Goal: Task Accomplishment & Management: Use online tool/utility

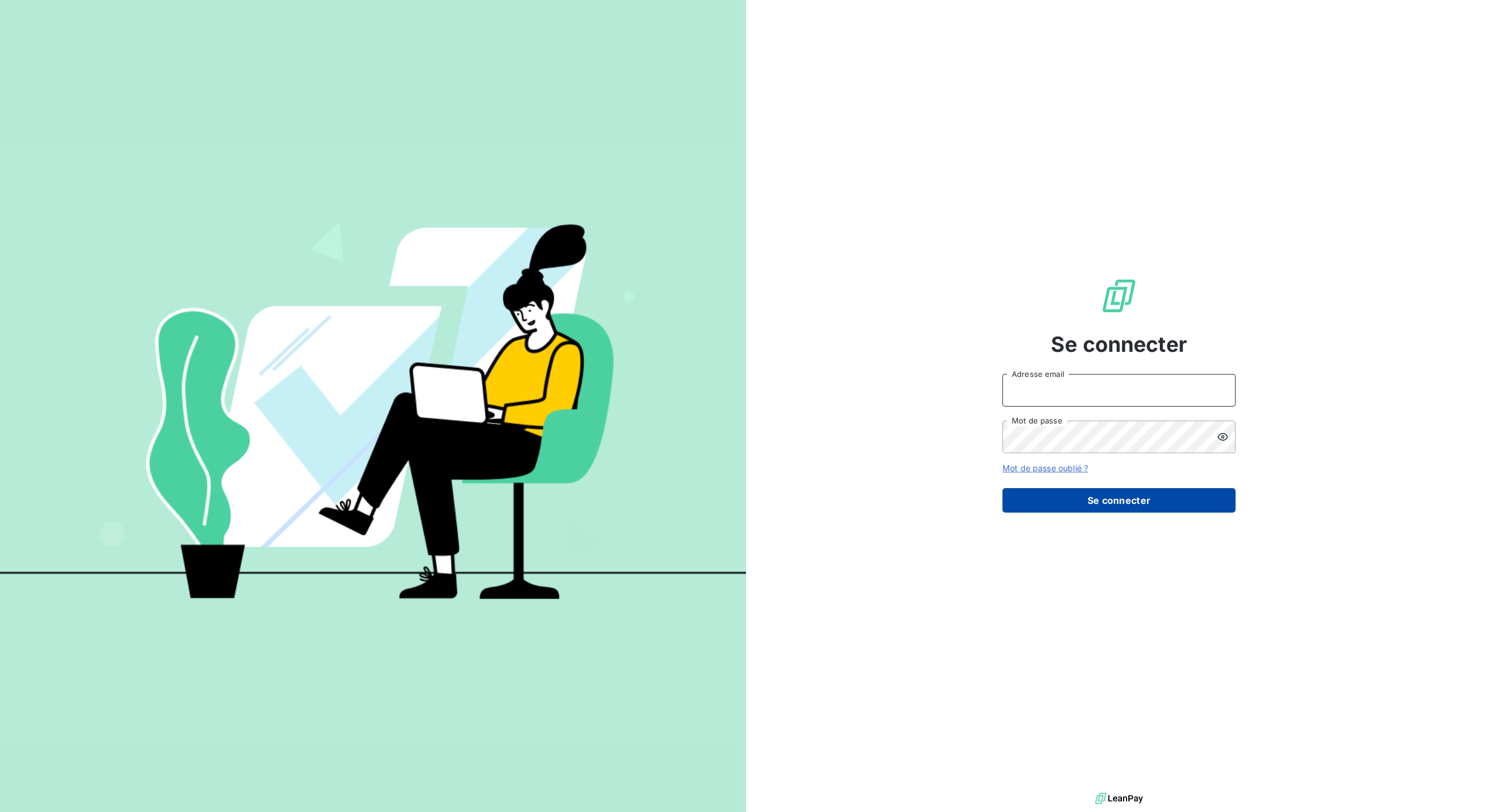
type input "[PERSON_NAME][EMAIL_ADDRESS][DOMAIN_NAME]"
click at [1144, 495] on button "Se connecter" at bounding box center [1119, 500] width 233 height 24
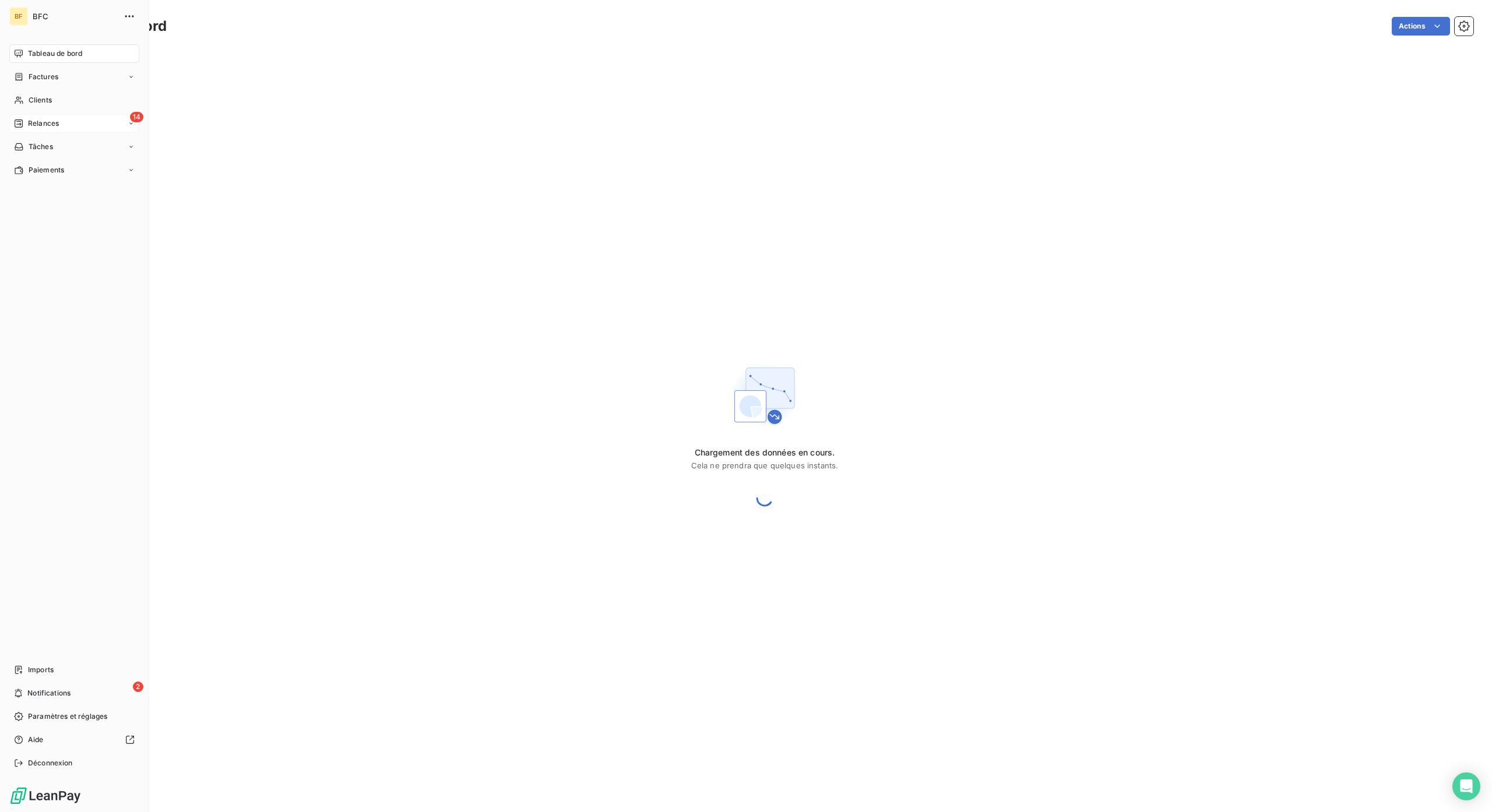
click at [19, 120] on icon at bounding box center [19, 124] width 10 height 10
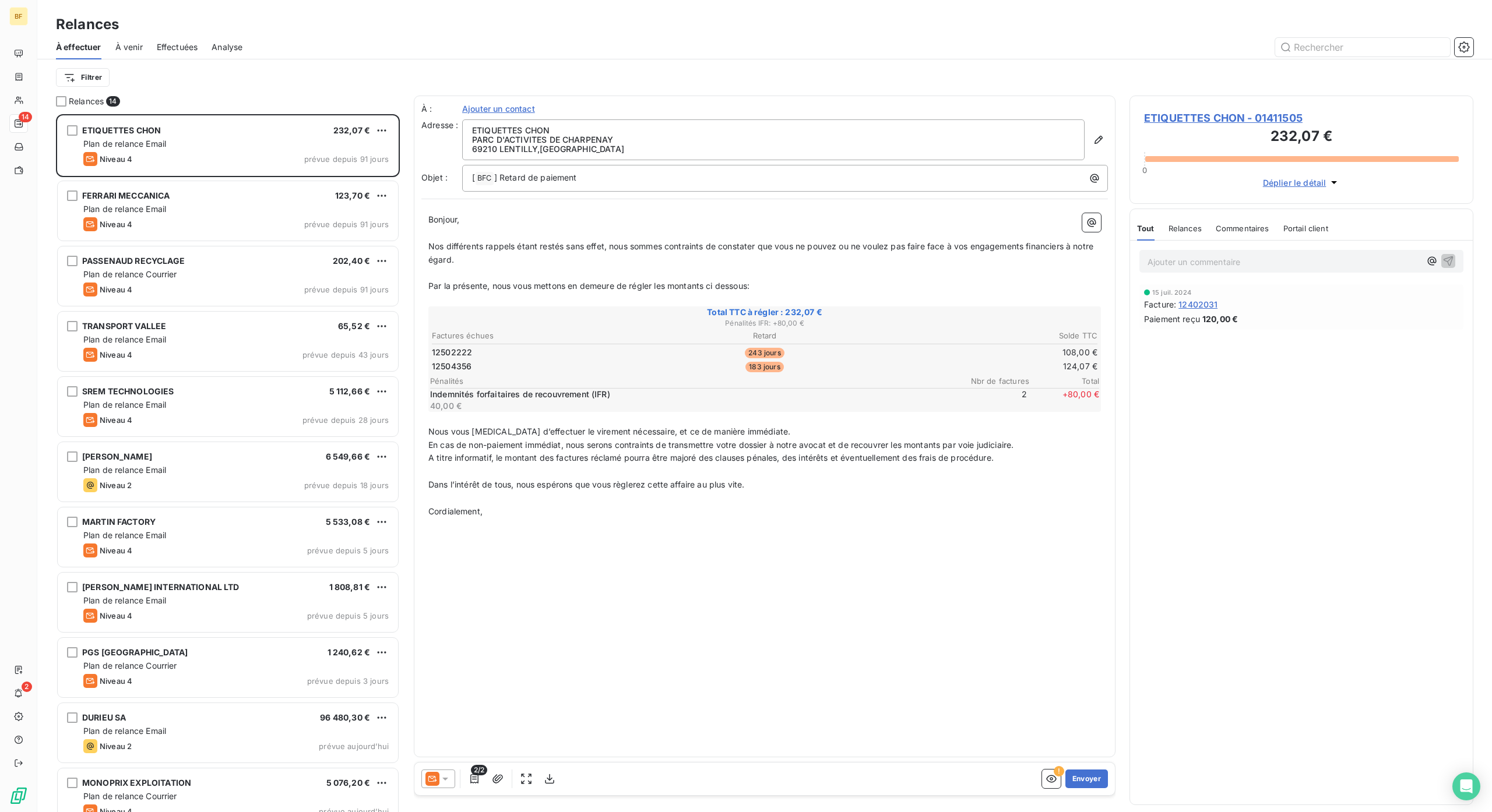
scroll to position [216, 0]
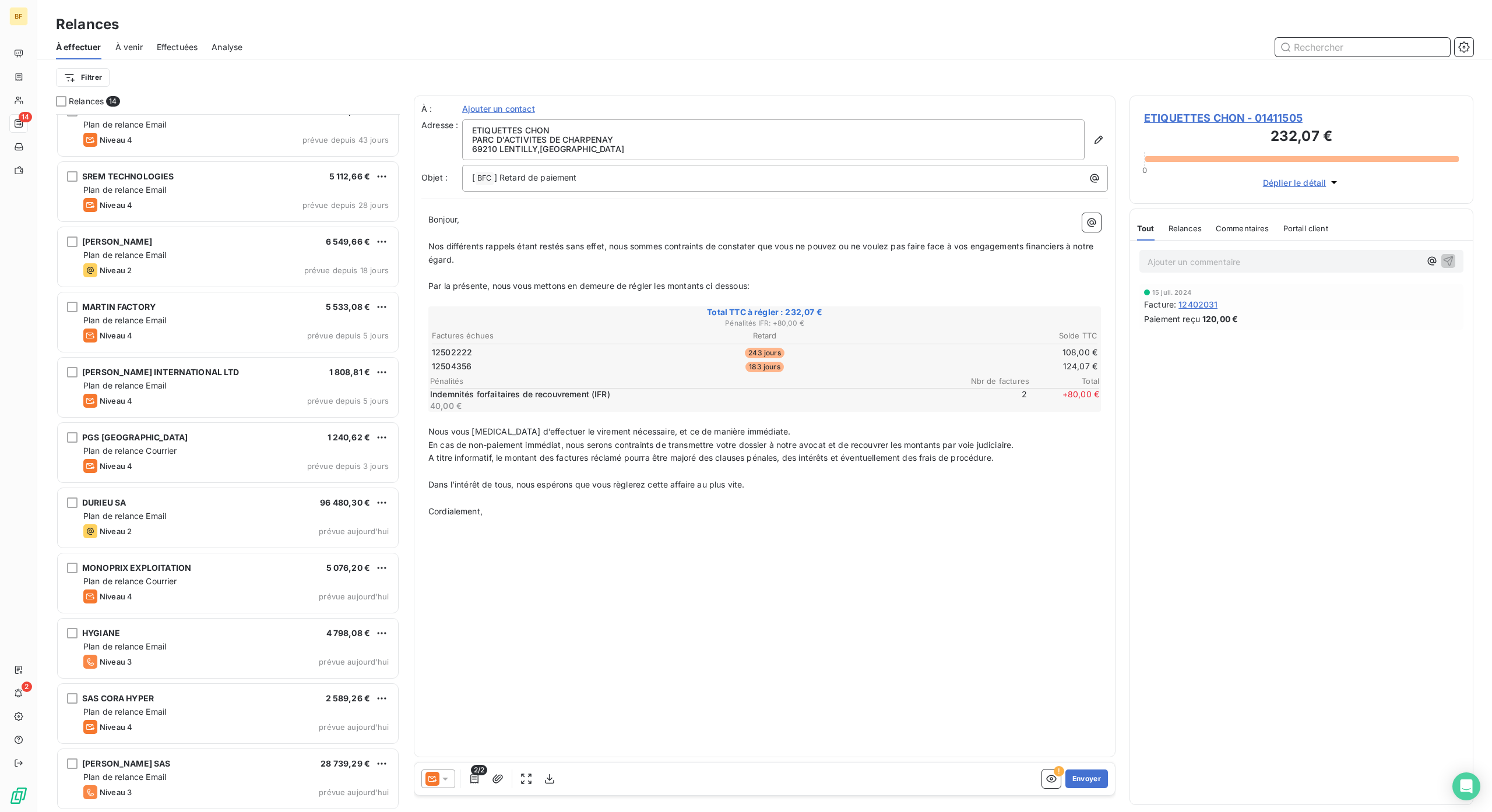
click at [129, 47] on span "À venir" at bounding box center [129, 47] width 27 height 11
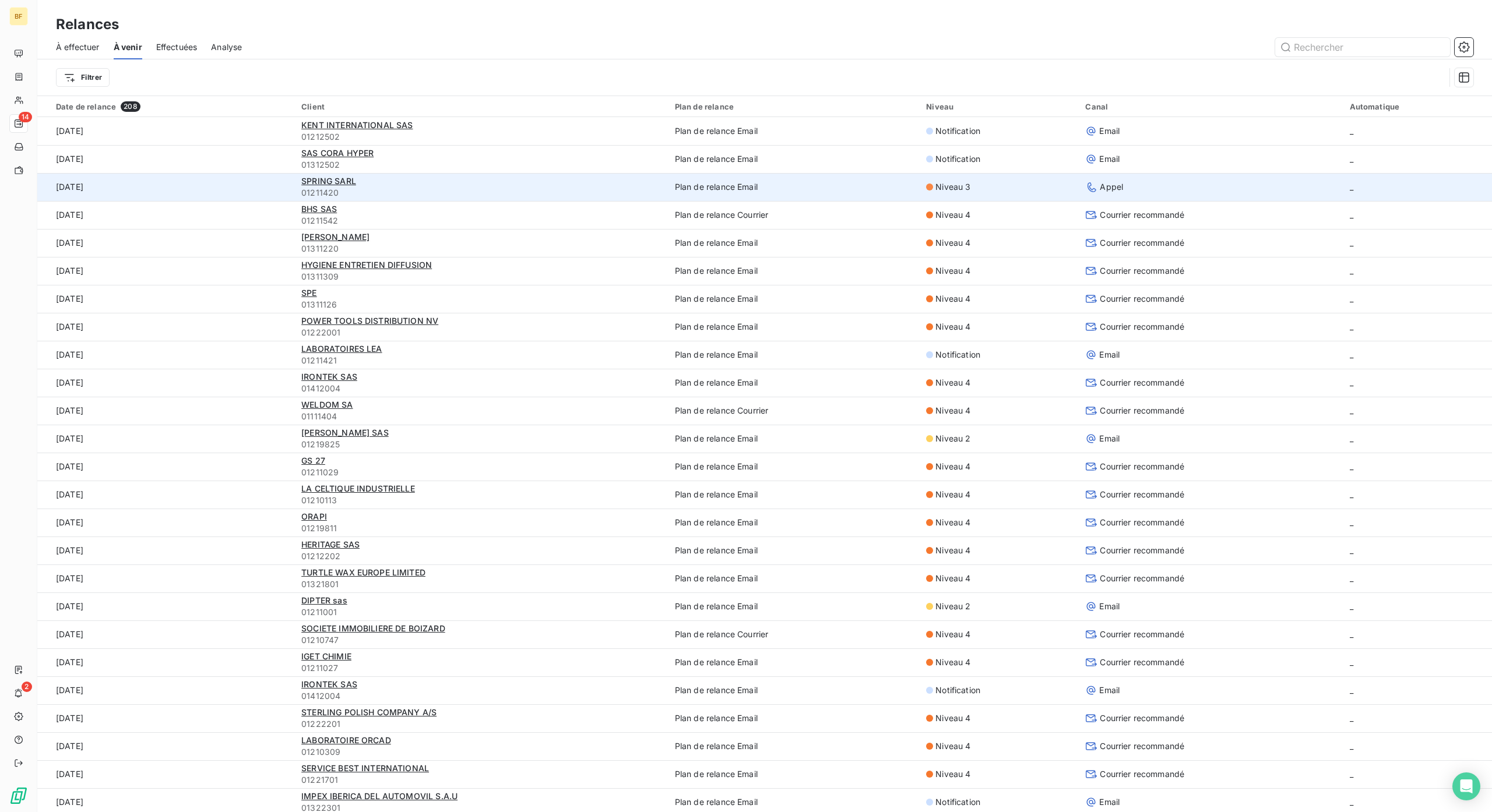
click at [374, 190] on span "01211420" at bounding box center [481, 192] width 360 height 11
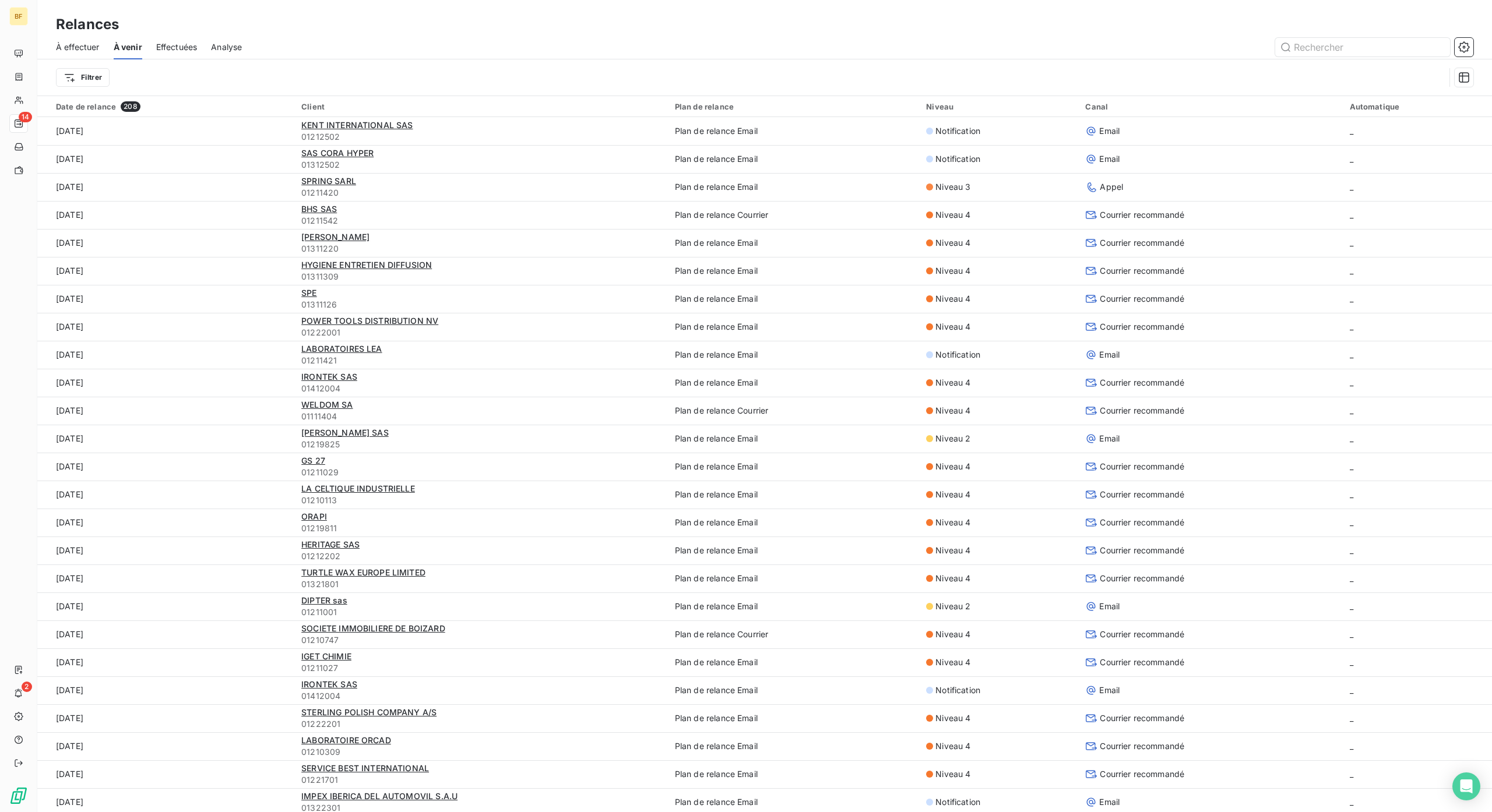
click at [75, 45] on span "À effectuer" at bounding box center [78, 47] width 44 height 11
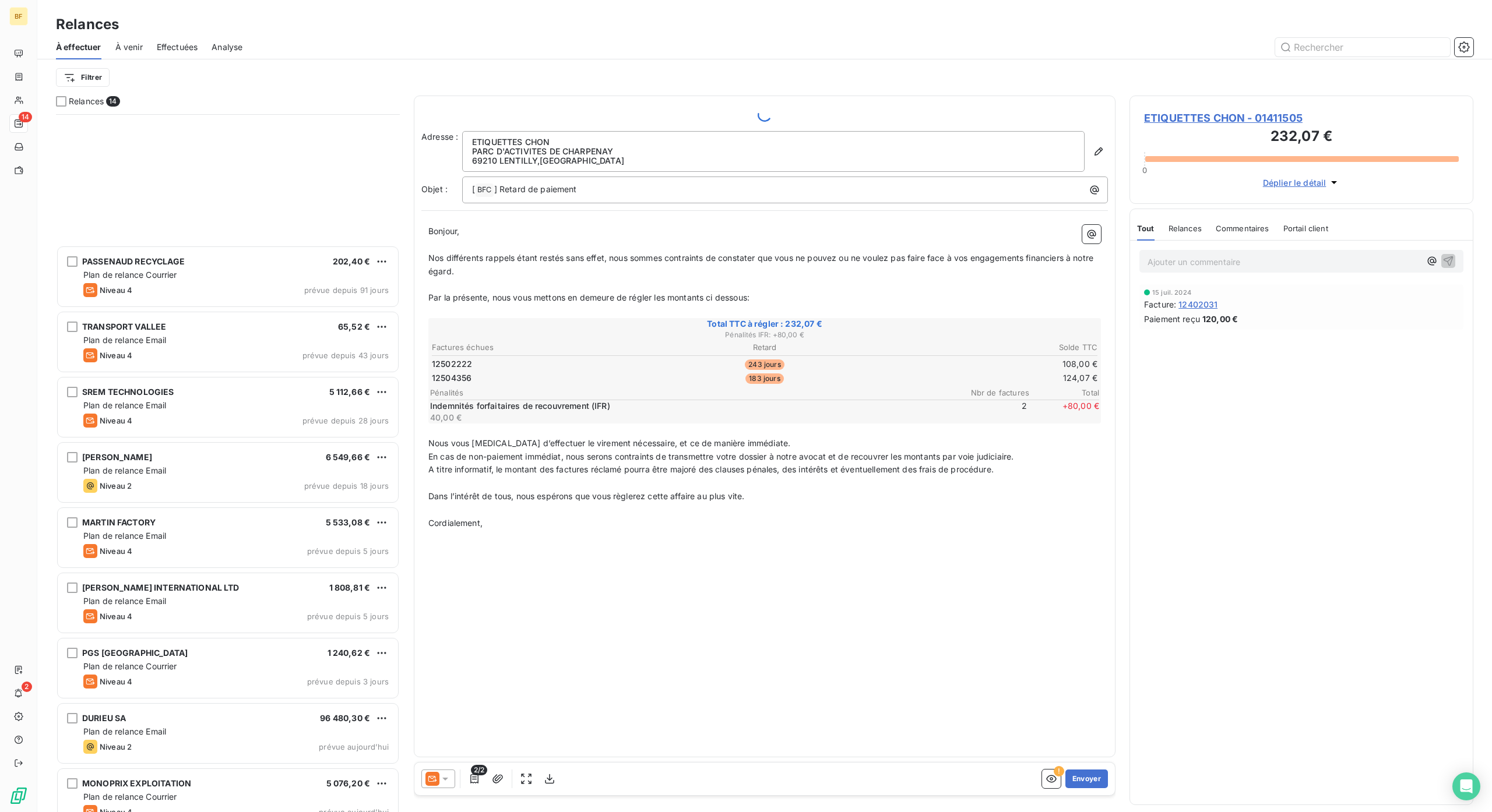
scroll to position [216, 0]
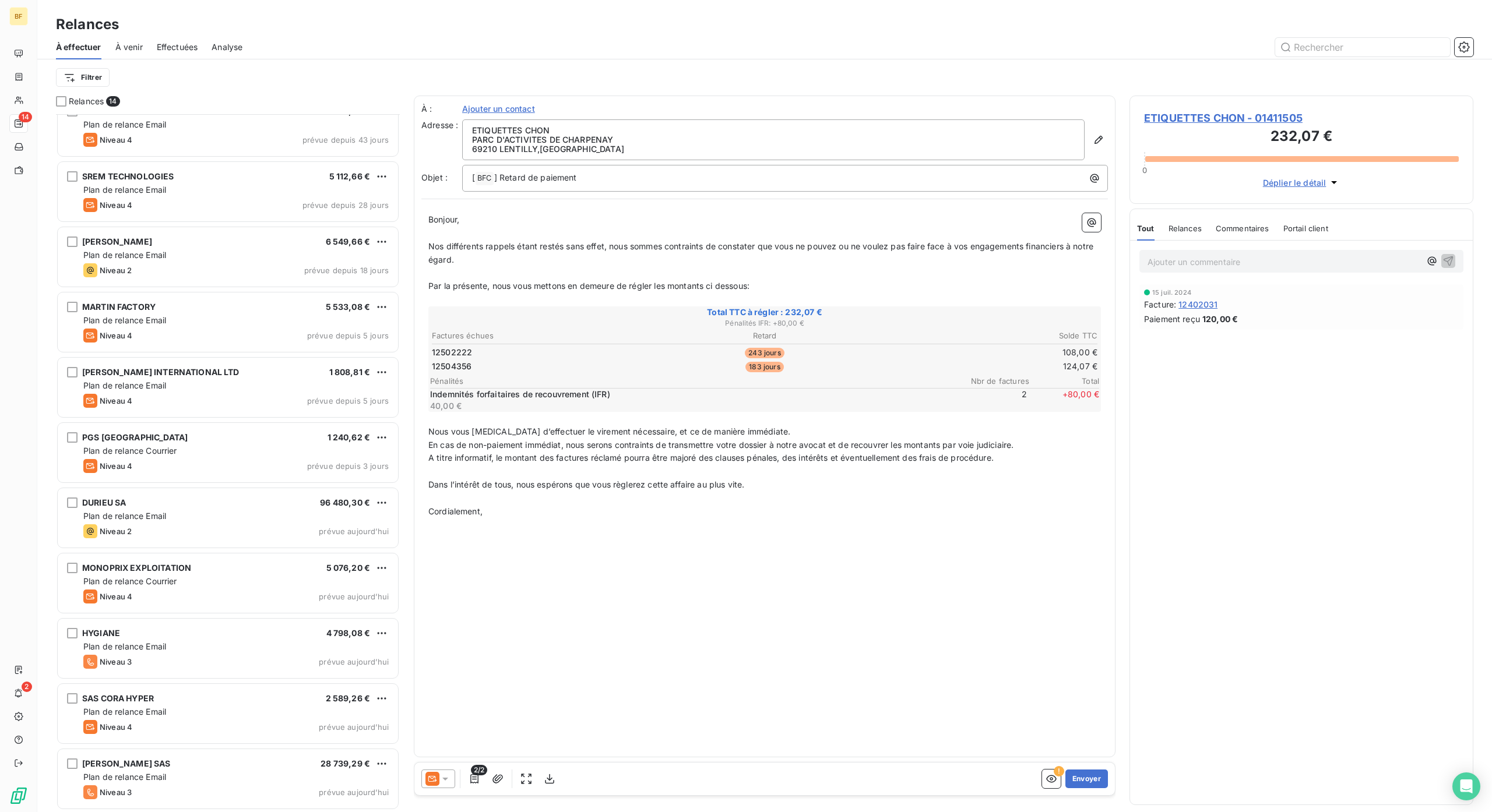
click at [379, 760] on html "BF 14 2 Relances À effectuer À venir Effectuées Analyse Filtrer Relances 14 PAS…" at bounding box center [746, 406] width 1492 height 812
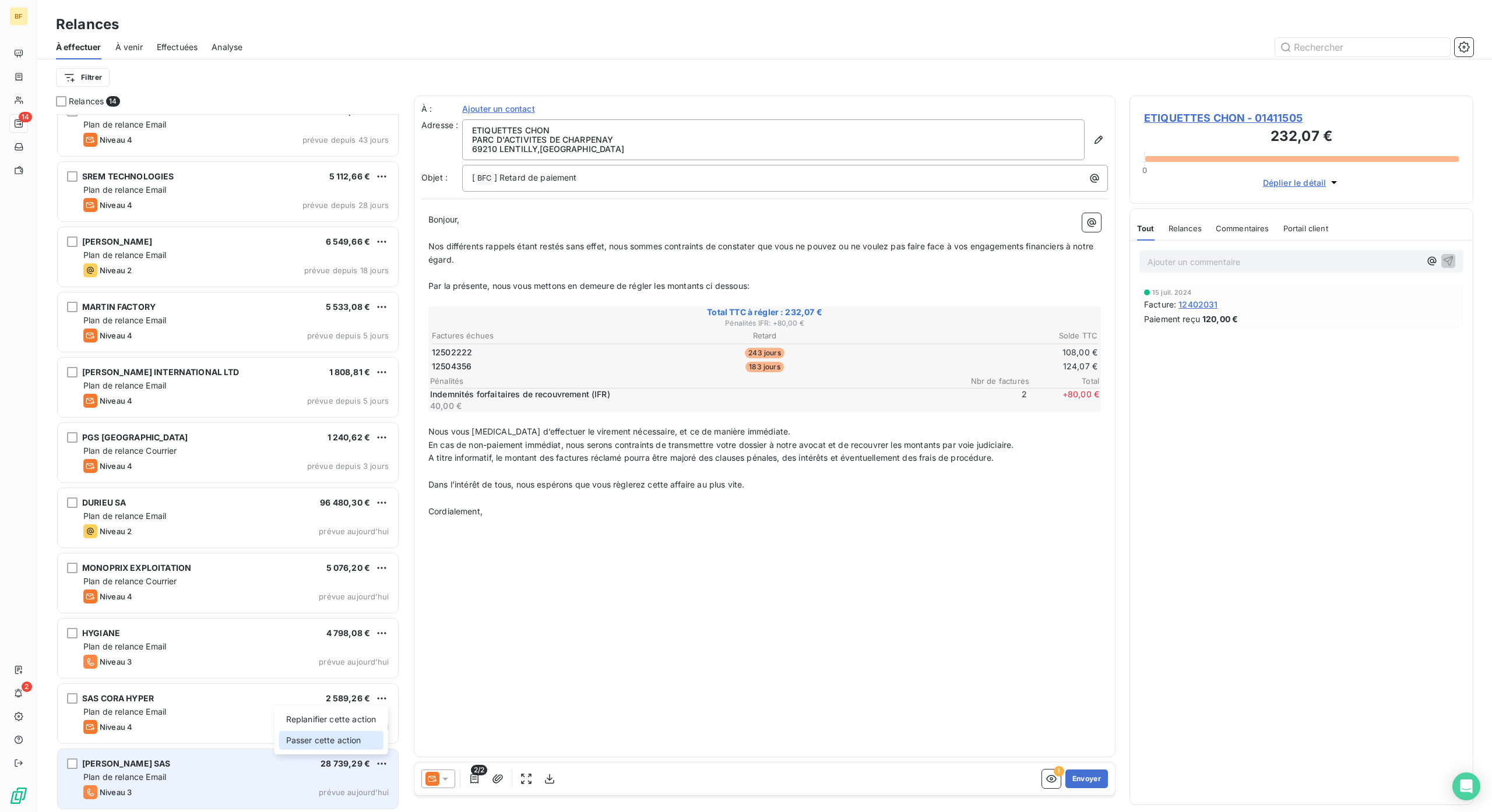
click at [364, 738] on div "Passer cette action" at bounding box center [331, 740] width 104 height 19
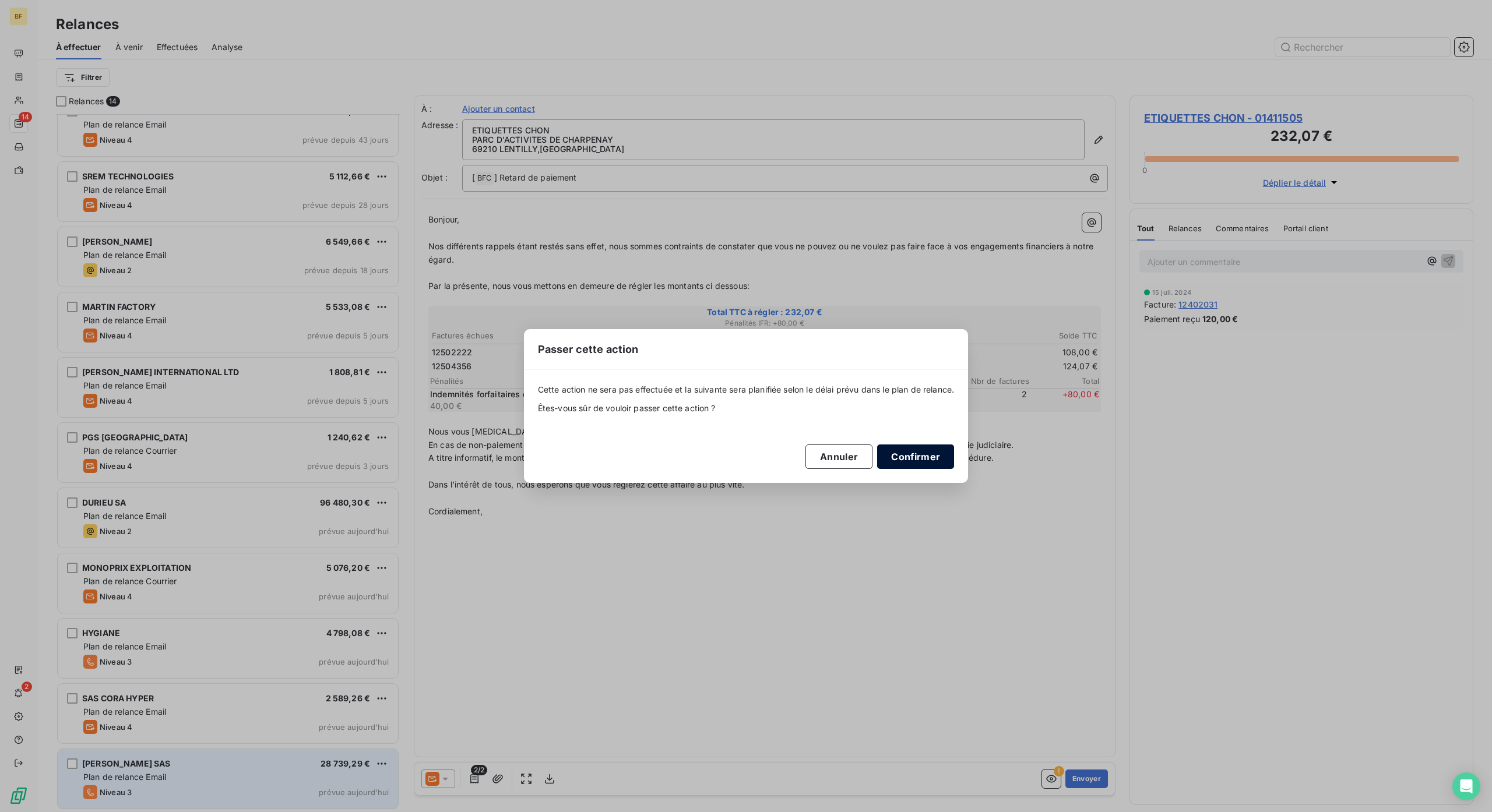
click at [928, 450] on button "Confirmer" at bounding box center [915, 456] width 77 height 24
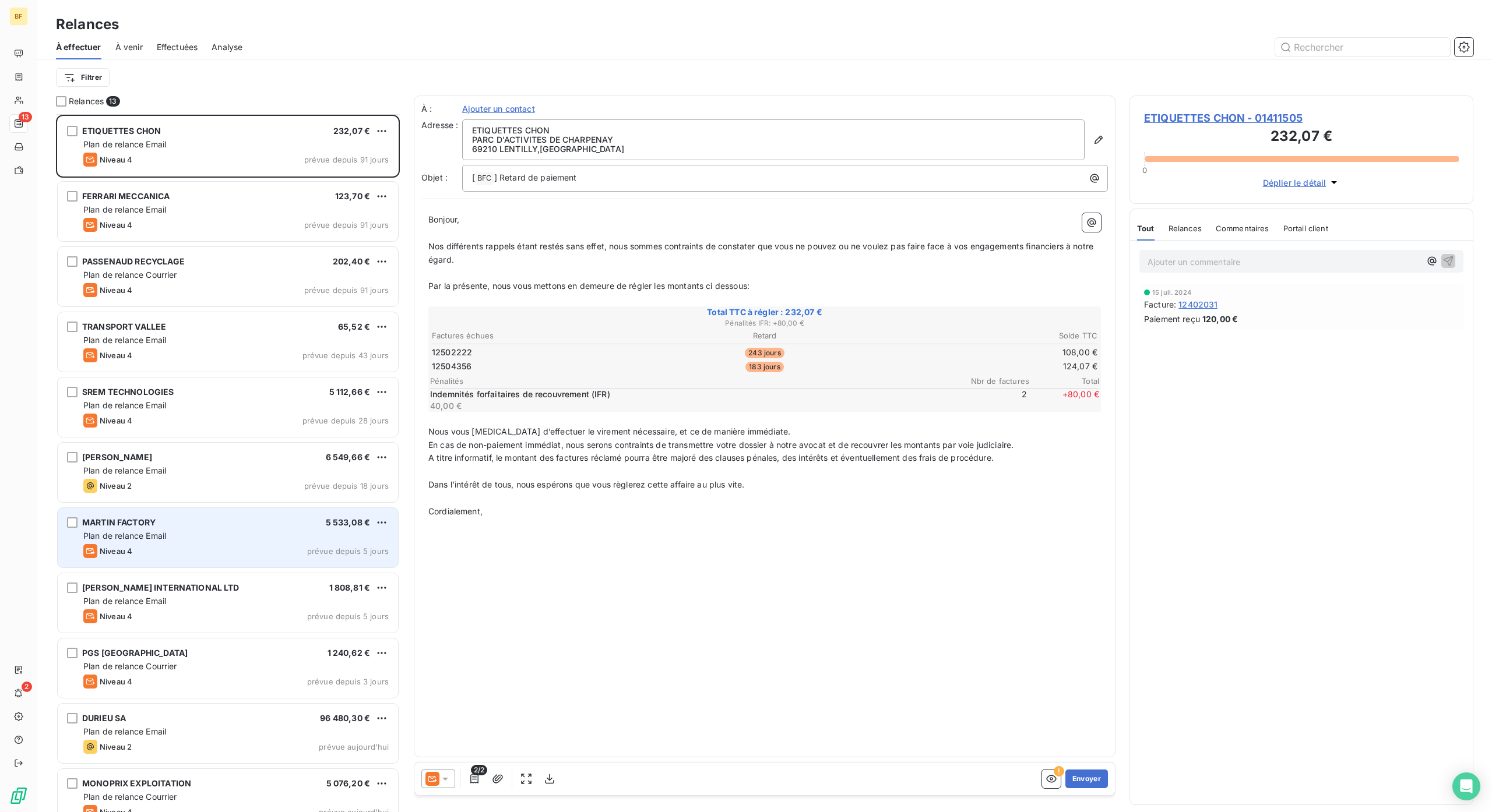
scroll to position [150, 0]
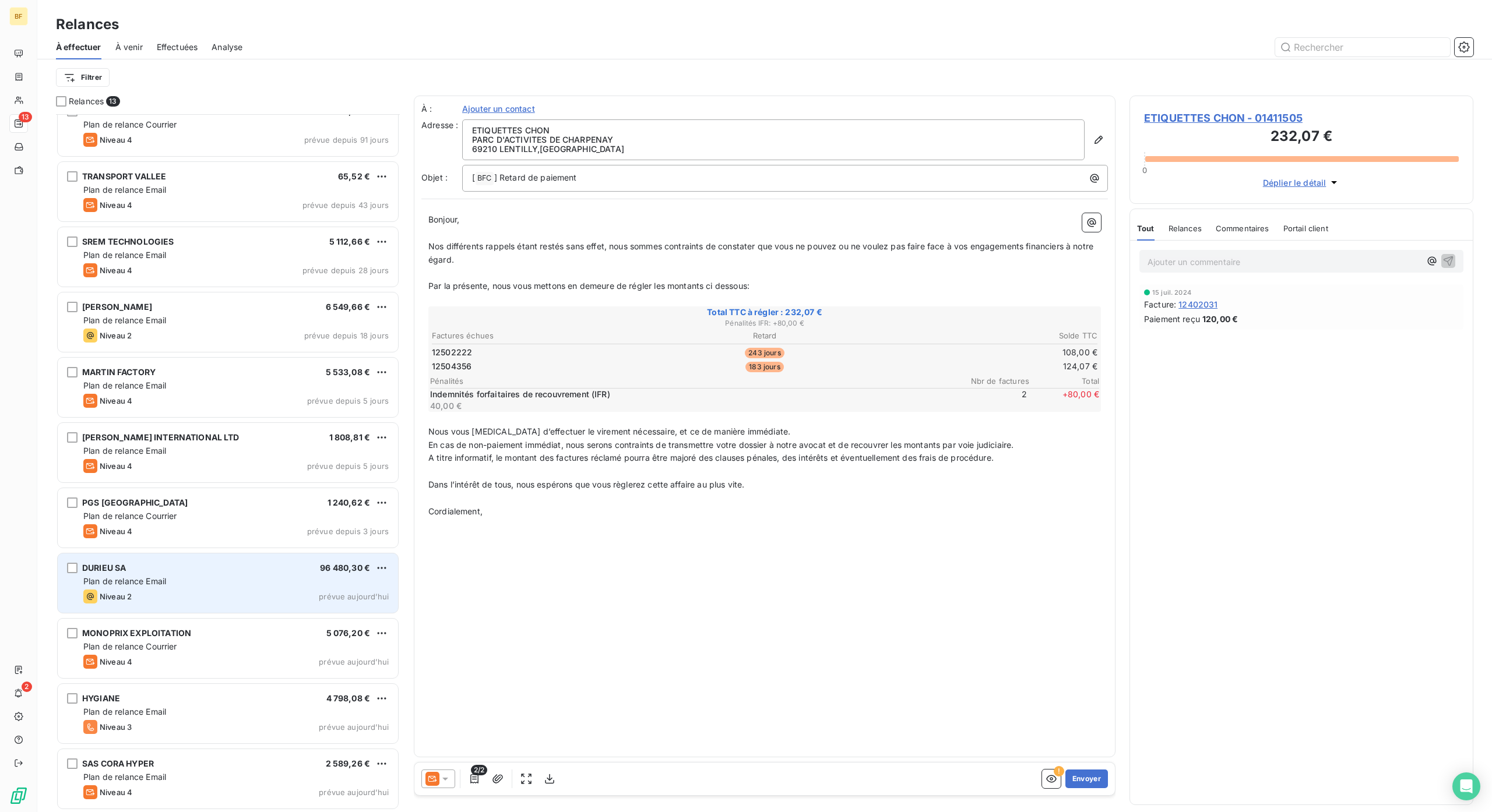
click at [233, 572] on div "DURIEU SA 96 480,30 € Plan de relance Email Niveau 2 prévue [DATE]" at bounding box center [227, 583] width 340 height 60
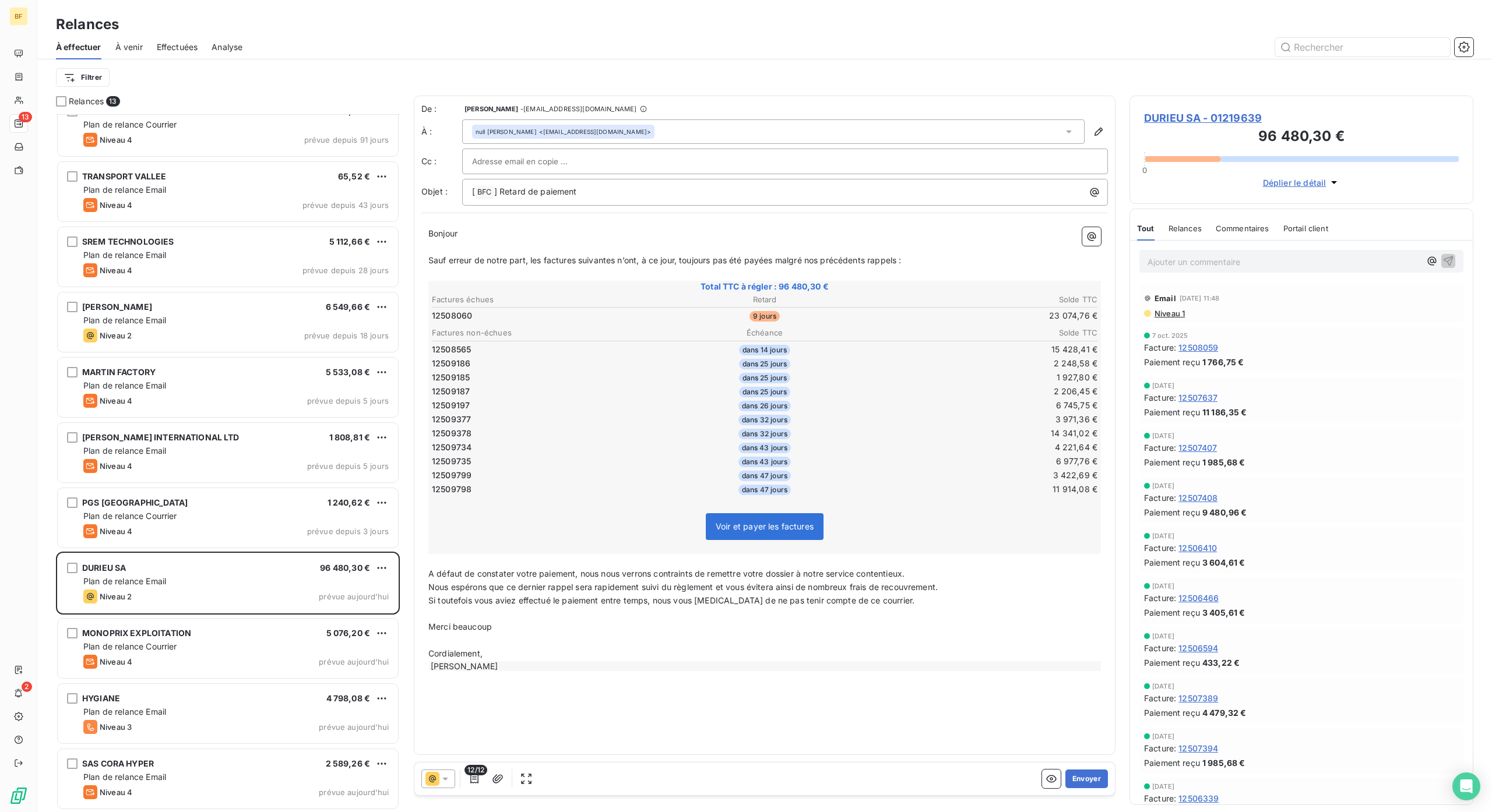
scroll to position [686, 331]
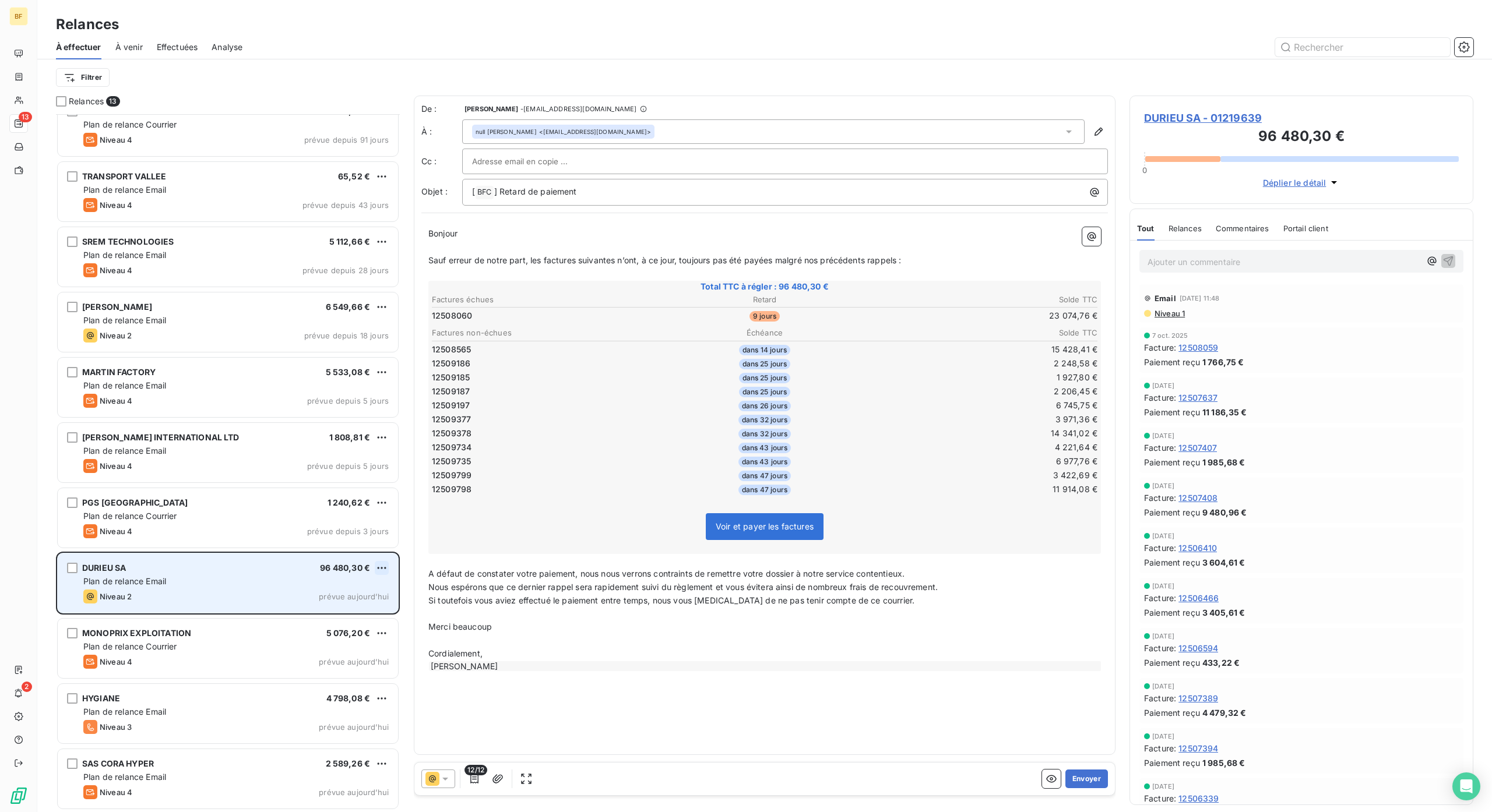
click at [386, 564] on html "BF 13 2 Relances À effectuer À venir Effectuées Analyse Filtrer Relances 13 FER…" at bounding box center [746, 406] width 1492 height 812
click at [355, 611] on div "Passer cette action" at bounding box center [331, 612] width 104 height 19
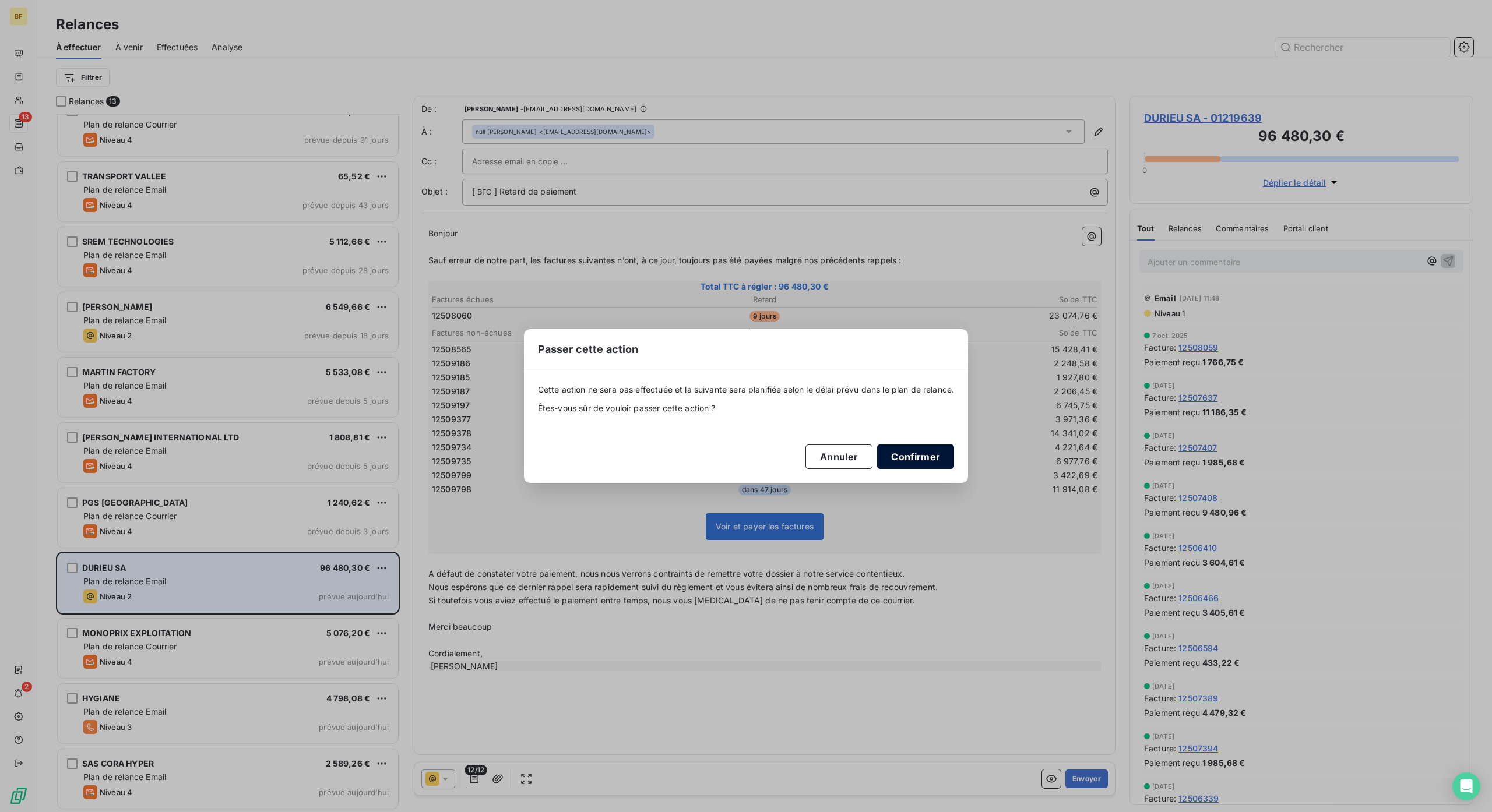
click at [914, 455] on button "Confirmer" at bounding box center [915, 456] width 77 height 24
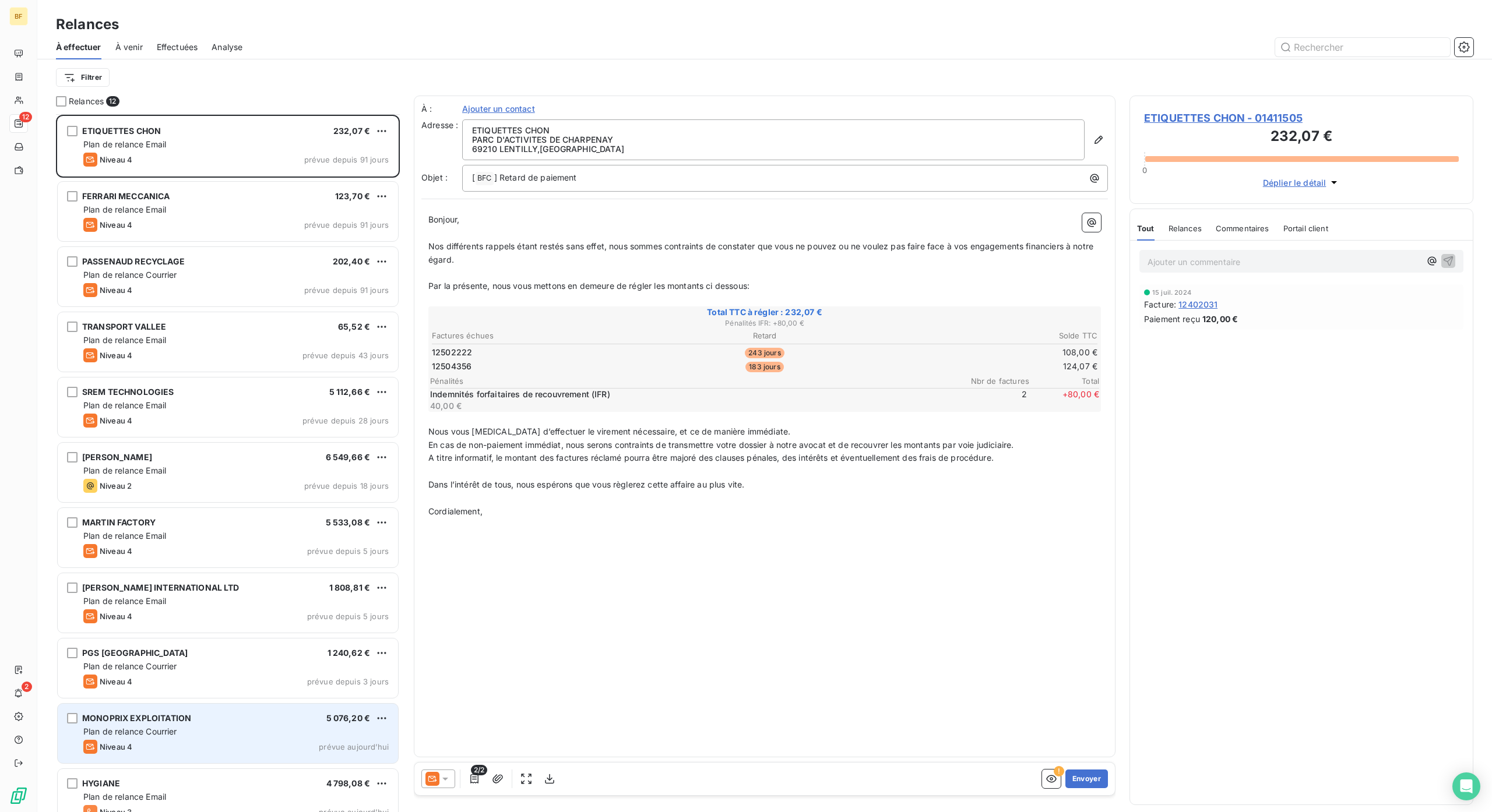
scroll to position [85, 0]
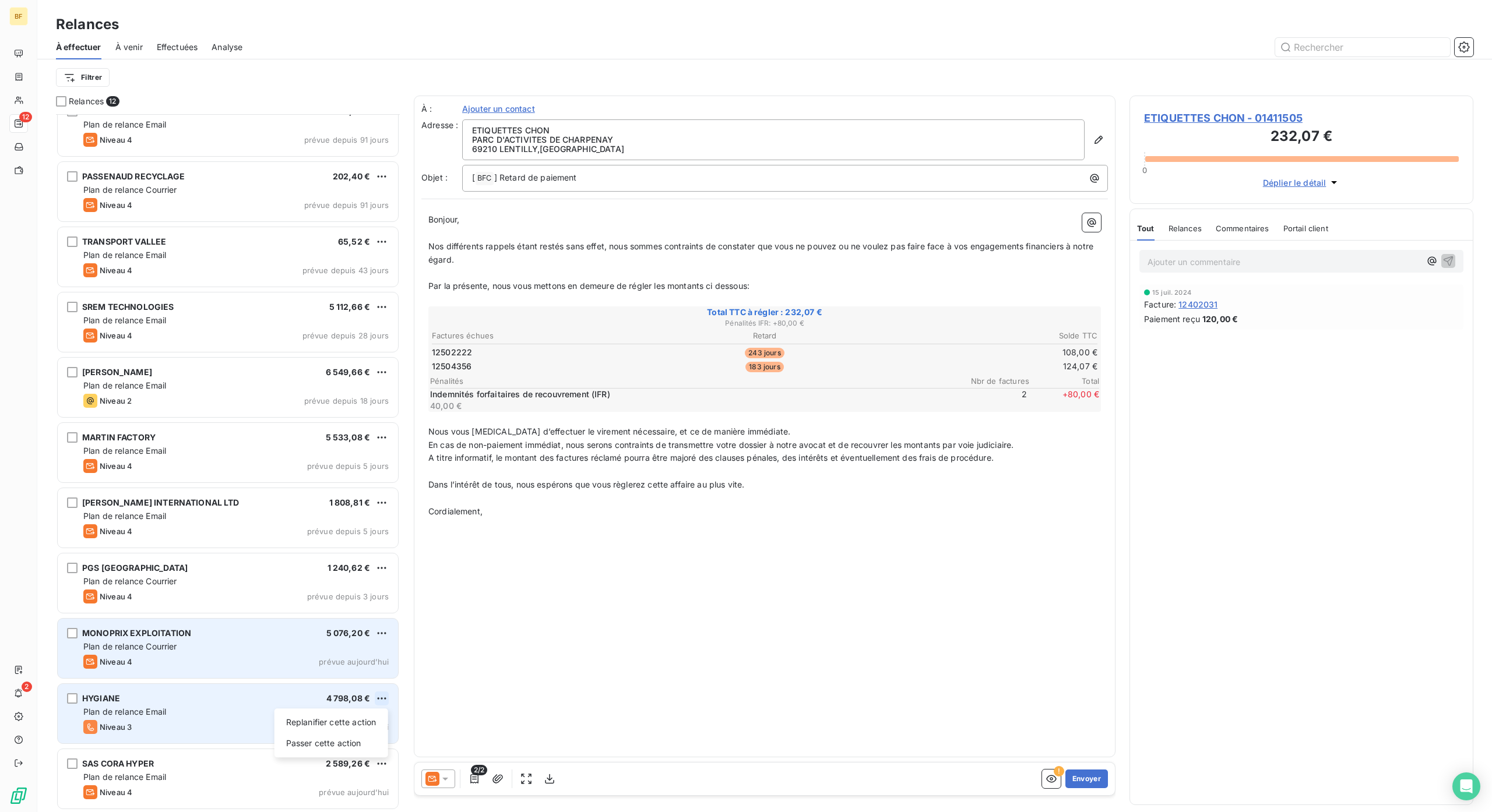
click at [379, 700] on html "BF 12 2 Relances À effectuer À venir Effectuées Analyse Filtrer Relances 12 ETI…" at bounding box center [746, 406] width 1492 height 812
click at [366, 746] on div "Passer cette action" at bounding box center [331, 743] width 104 height 19
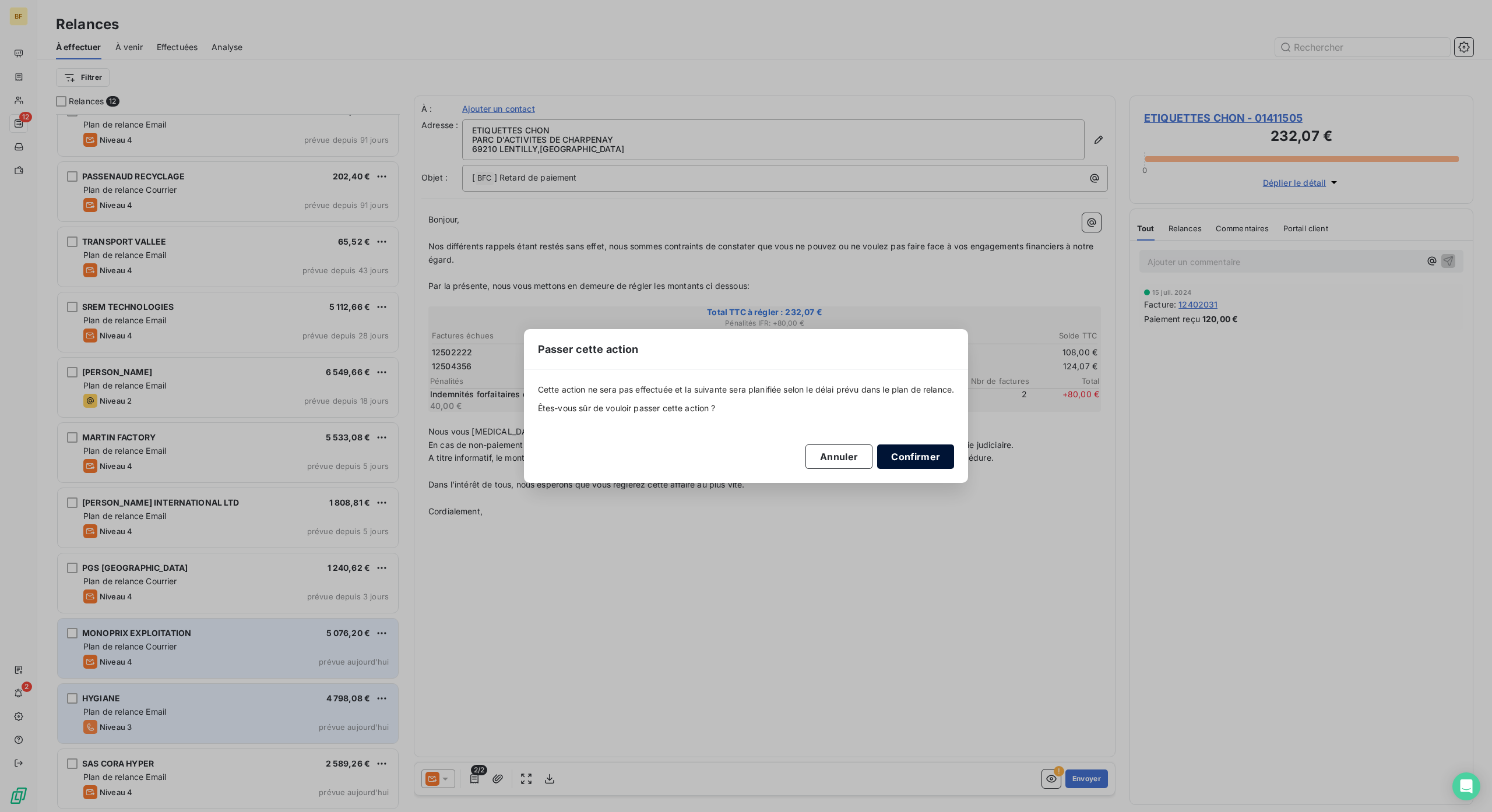
click at [900, 454] on button "Confirmer" at bounding box center [915, 456] width 77 height 24
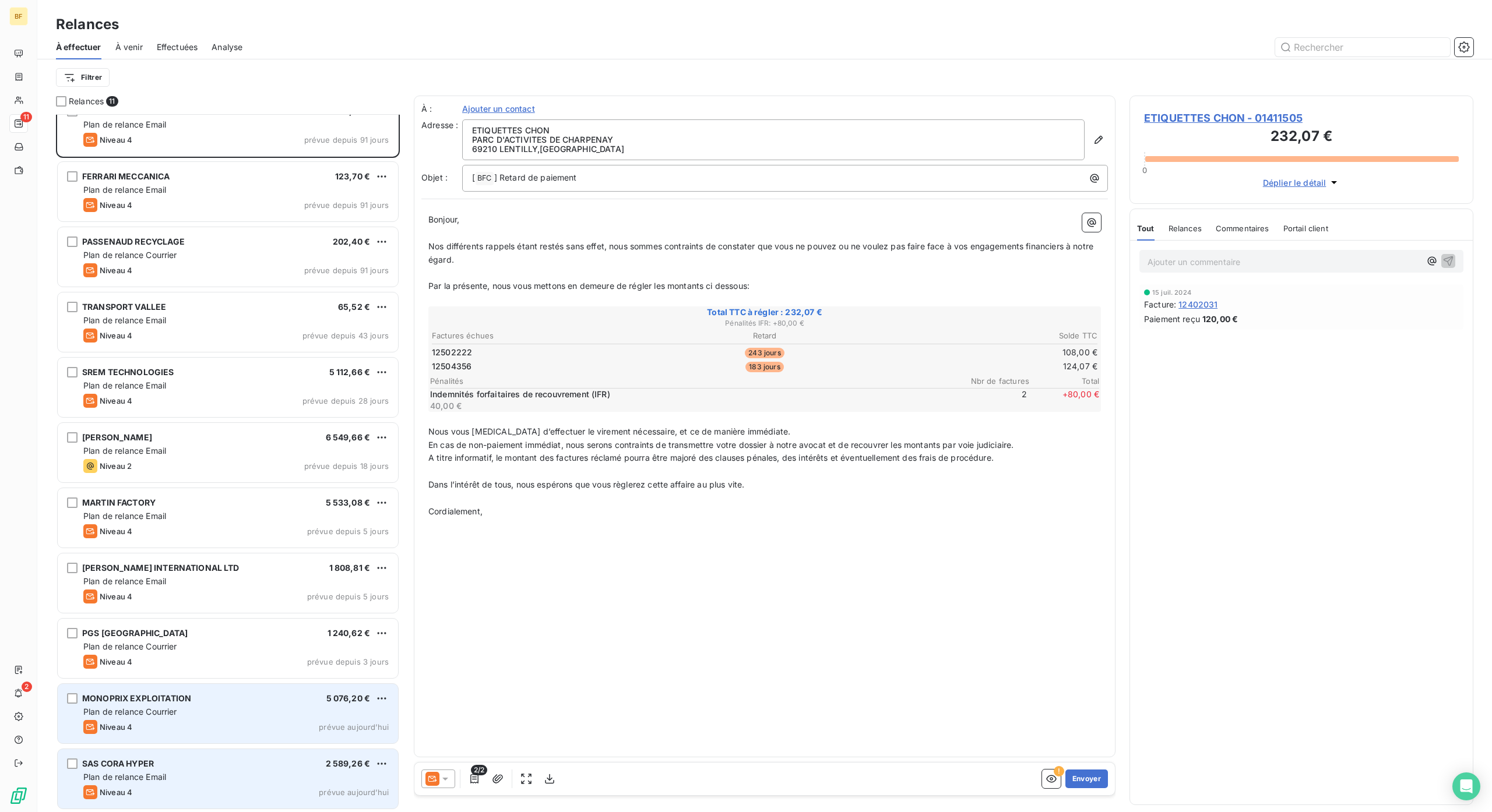
scroll to position [19, 0]
